Goal: Transaction & Acquisition: Obtain resource

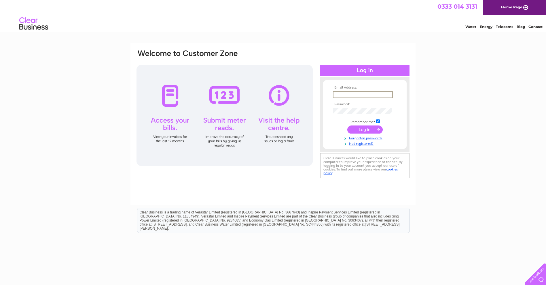
drag, startPoint x: 335, startPoint y: 94, endPoint x: 250, endPoint y: 46, distance: 97.3
click at [334, 92] on input "text" at bounding box center [363, 94] width 60 height 7
type input "paul@systemwise.co.uk"
click at [364, 130] on input "submit" at bounding box center [365, 129] width 35 height 8
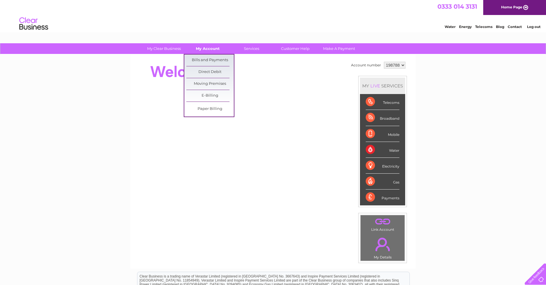
click at [207, 48] on link "My Account" at bounding box center [208, 48] width 48 height 11
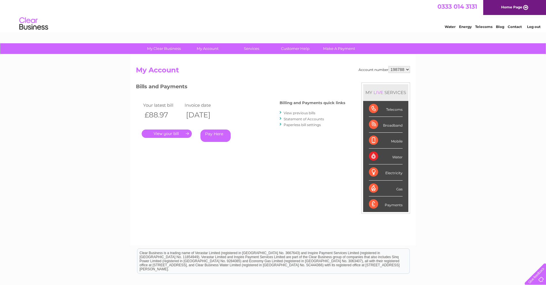
click at [291, 112] on link "View previous bills" at bounding box center [300, 113] width 32 height 4
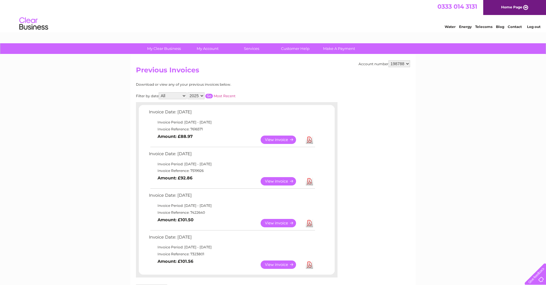
click at [310, 139] on link "Download" at bounding box center [309, 139] width 7 height 8
click at [310, 181] on link "Download" at bounding box center [309, 181] width 7 height 8
click at [309, 223] on link "Download" at bounding box center [309, 223] width 7 height 8
click at [310, 265] on link "Download" at bounding box center [309, 264] width 7 height 8
